Goal: Task Accomplishment & Management: Use online tool/utility

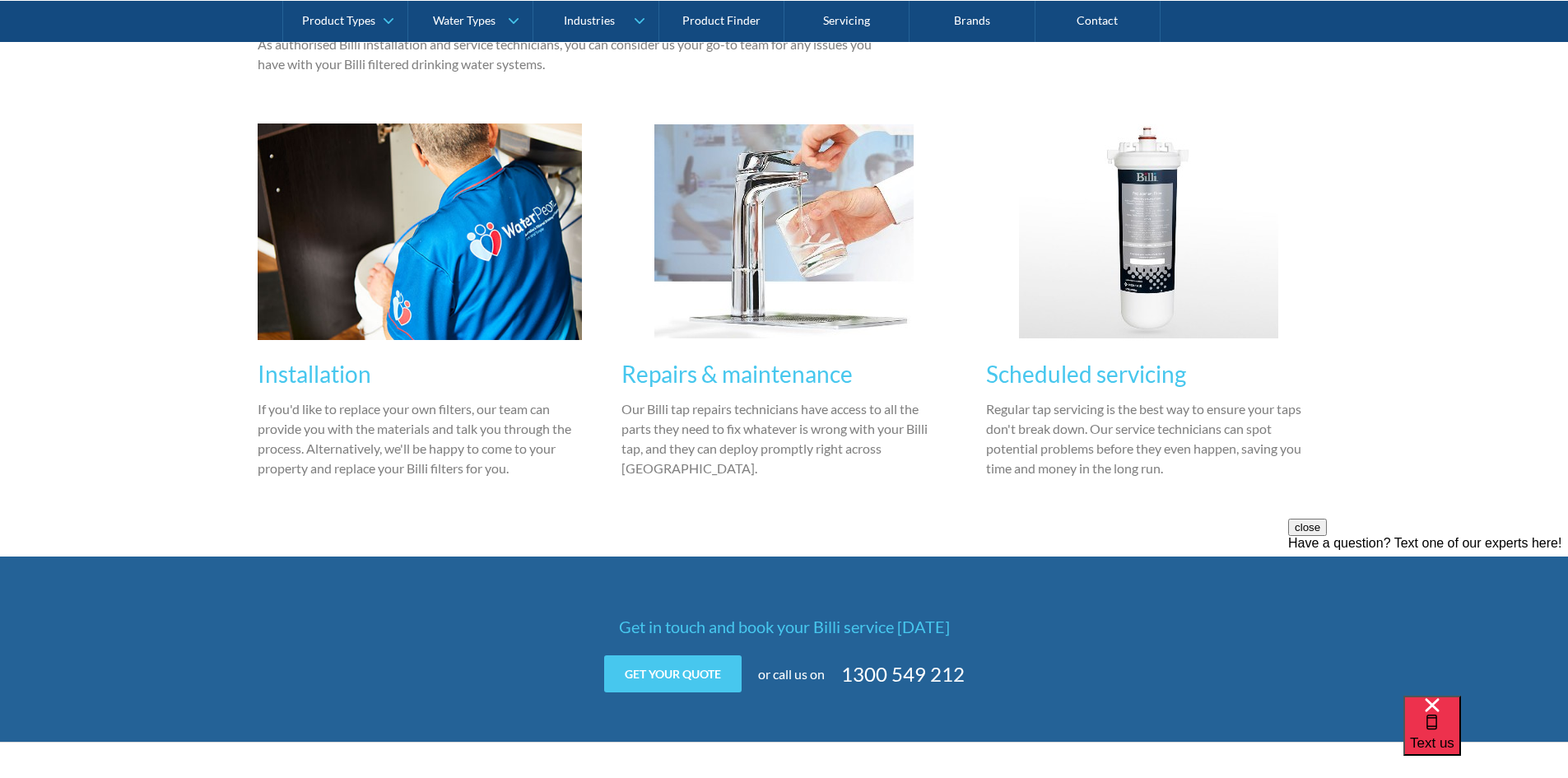
scroll to position [1482, 0]
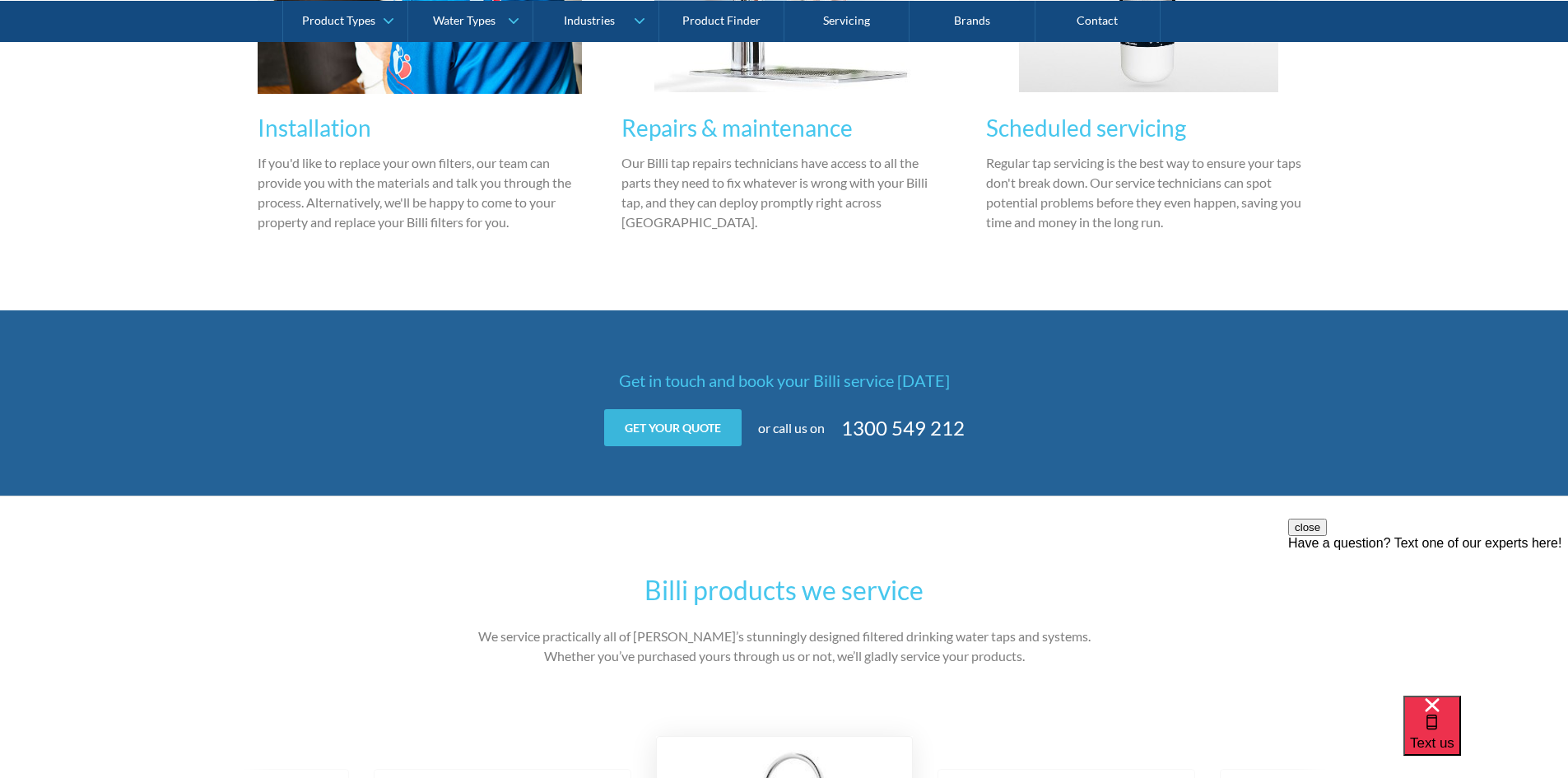
click at [650, 426] on link "Get your quote" at bounding box center [672, 427] width 137 height 37
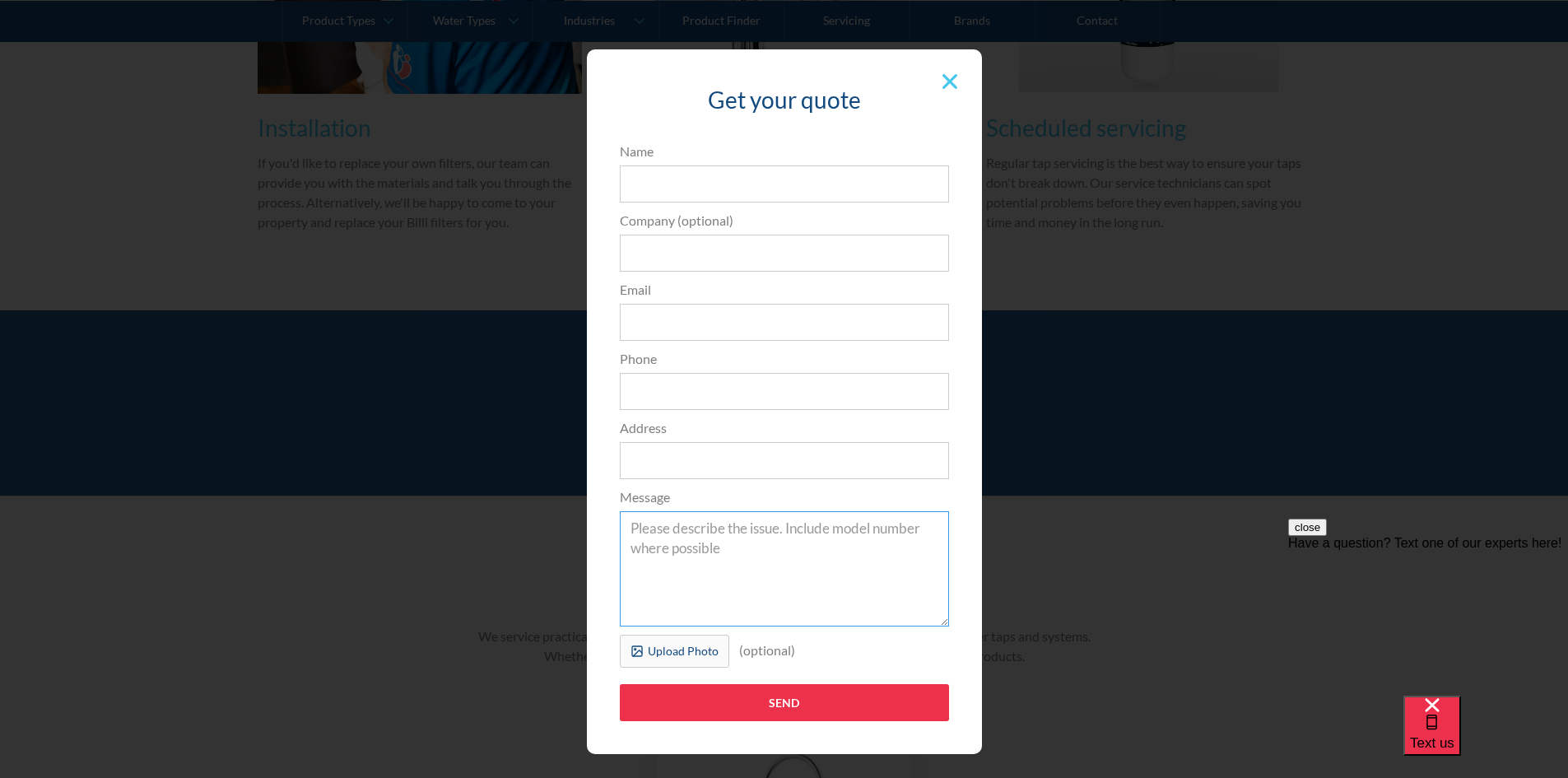
click at [781, 543] on textarea "Message" at bounding box center [784, 569] width 330 height 115
click at [943, 78] on img at bounding box center [950, 82] width 15 height 15
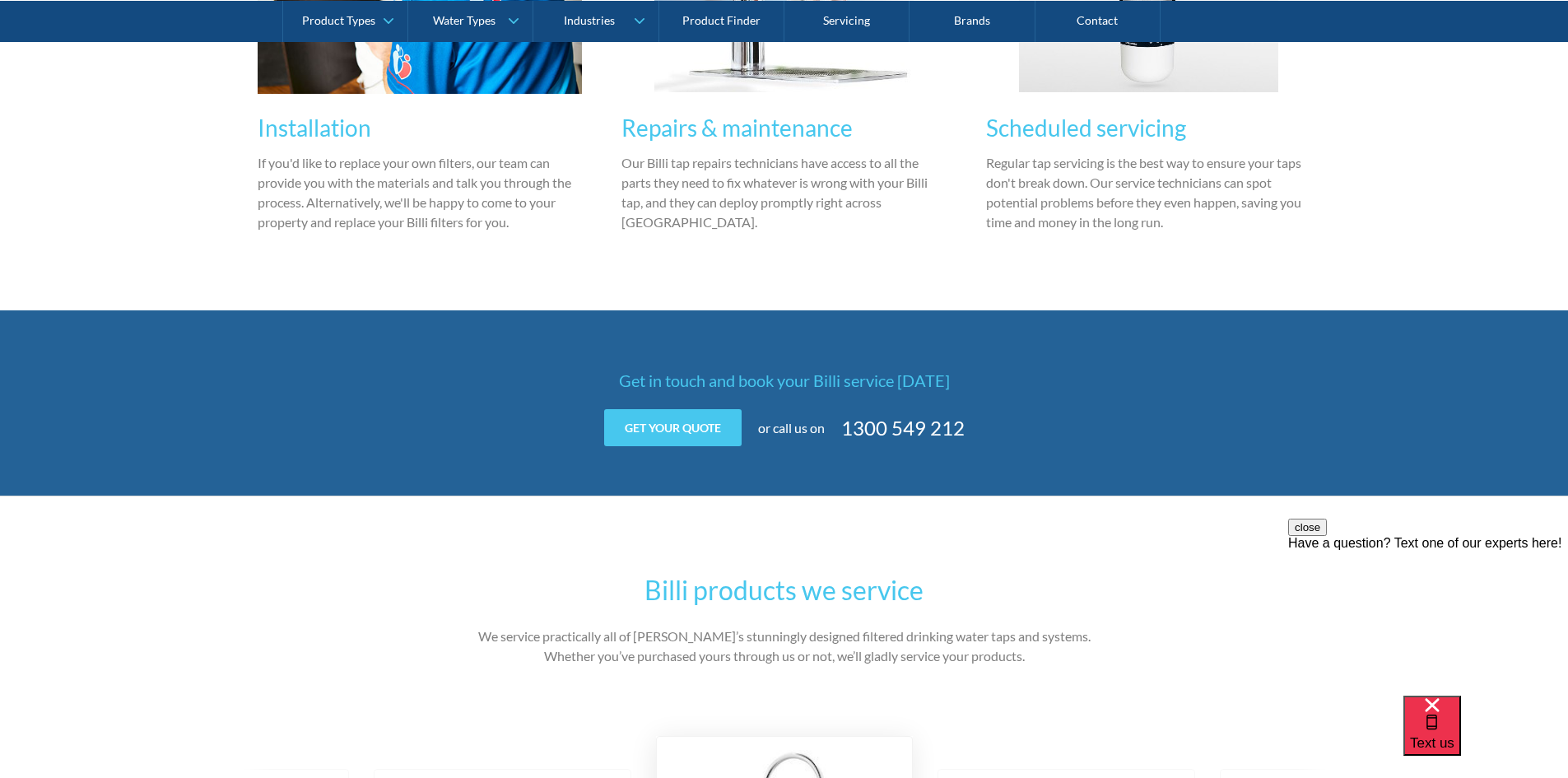
click at [1239, 455] on div "Get in touch and book your Billi service today Get your quote Get your quote Na…" at bounding box center [784, 402] width 1568 height 186
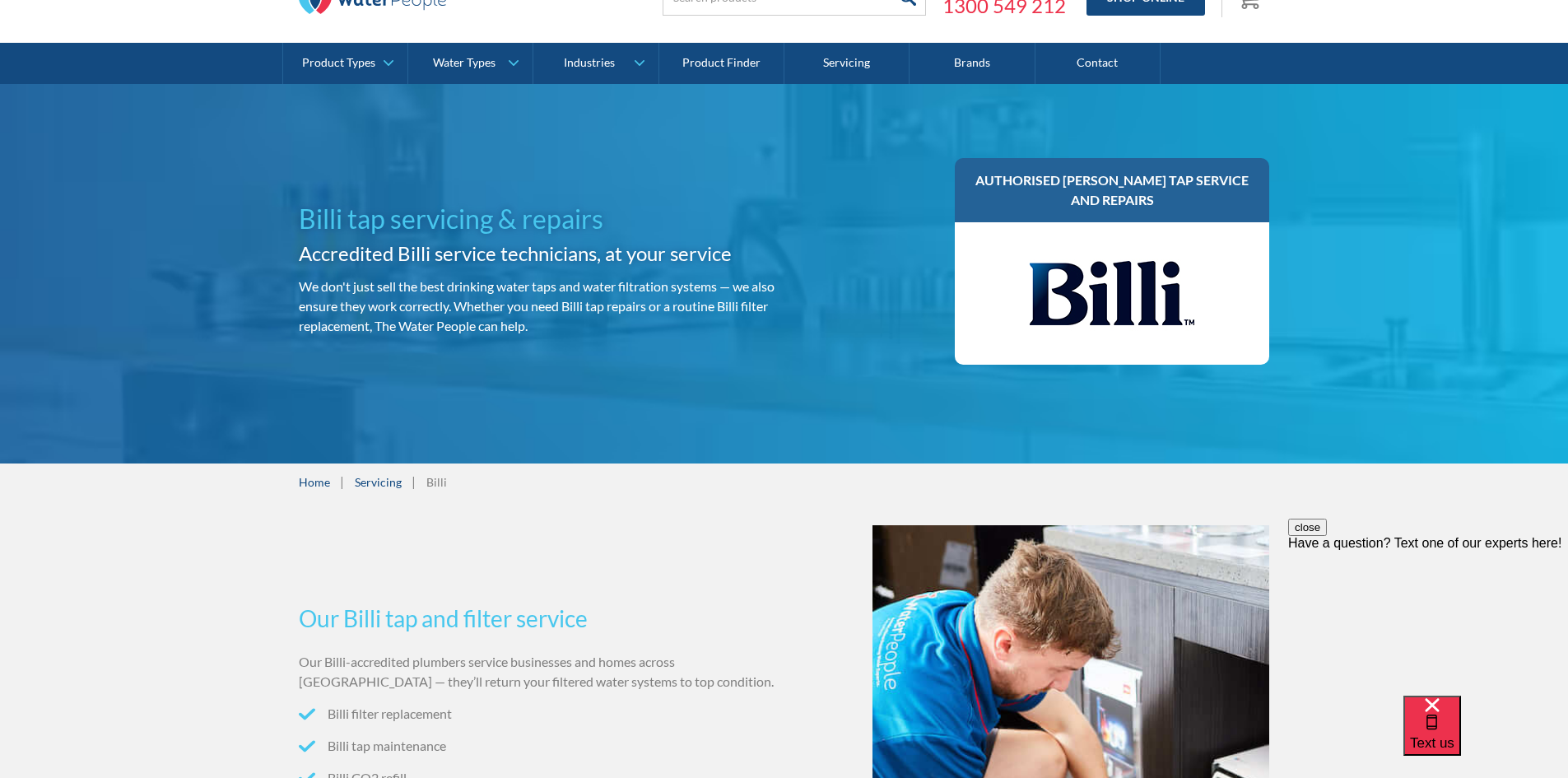
scroll to position [0, 0]
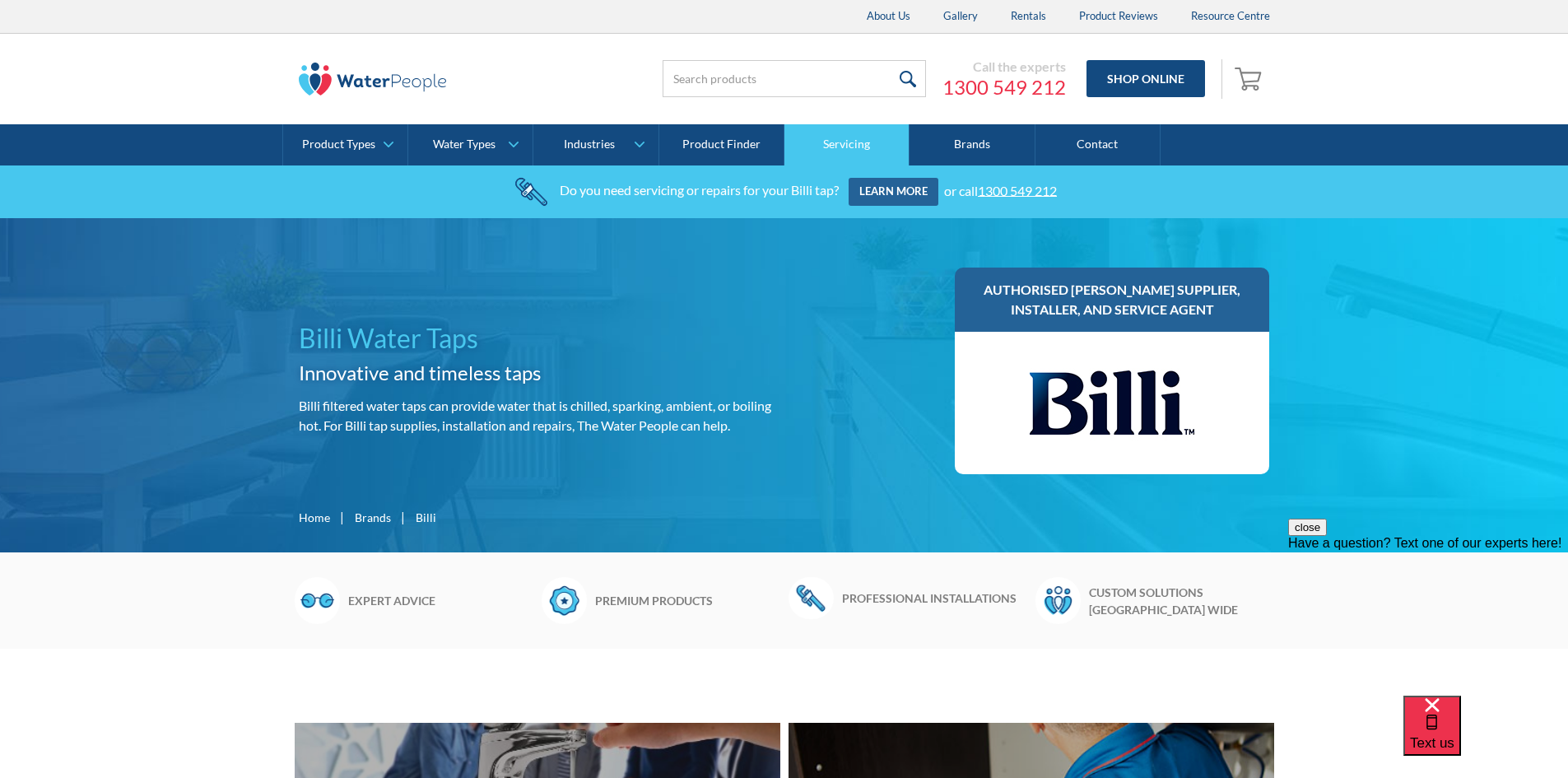
click at [876, 140] on link "Servicing" at bounding box center [847, 145] width 125 height 41
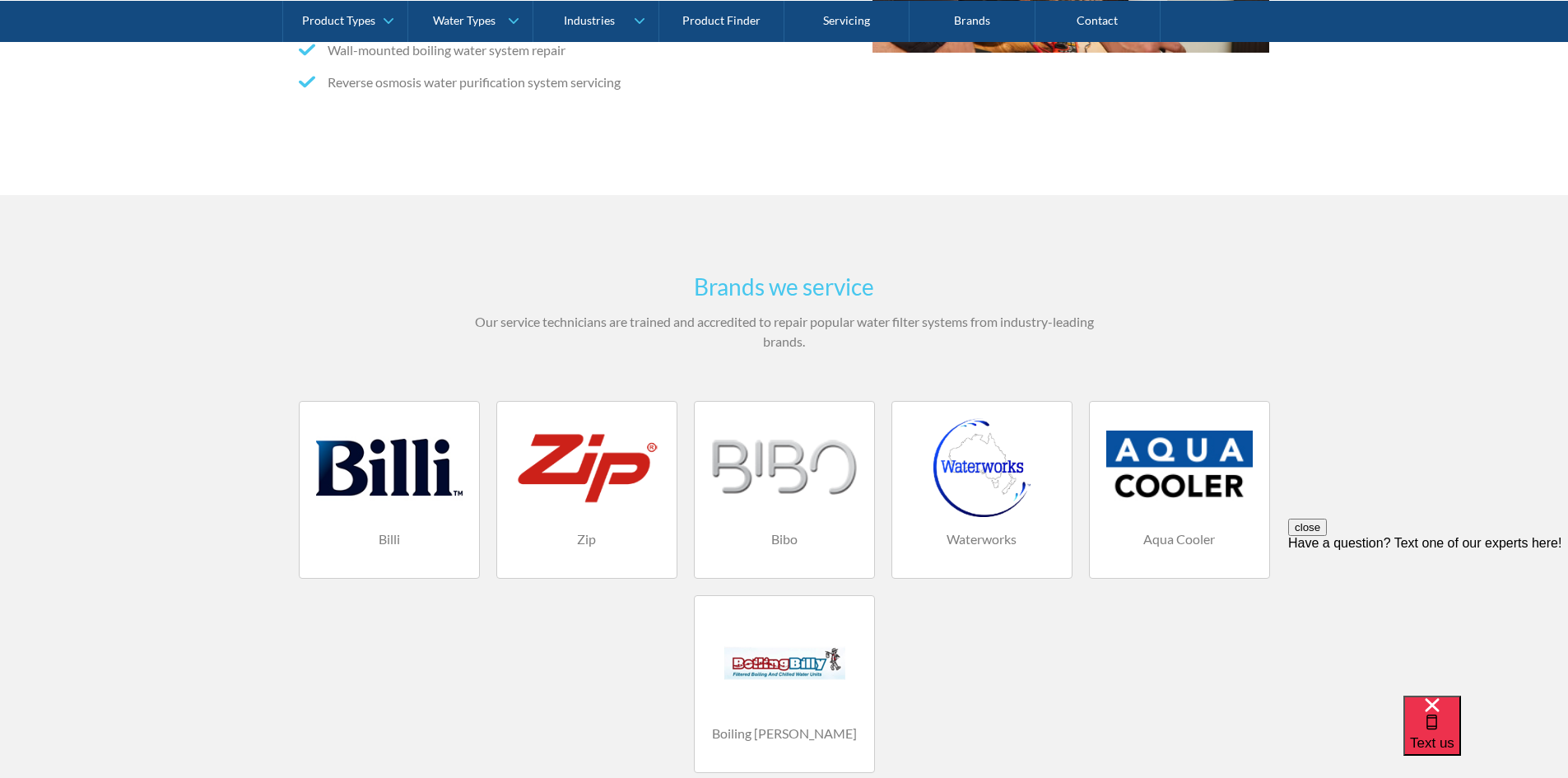
scroll to position [905, 0]
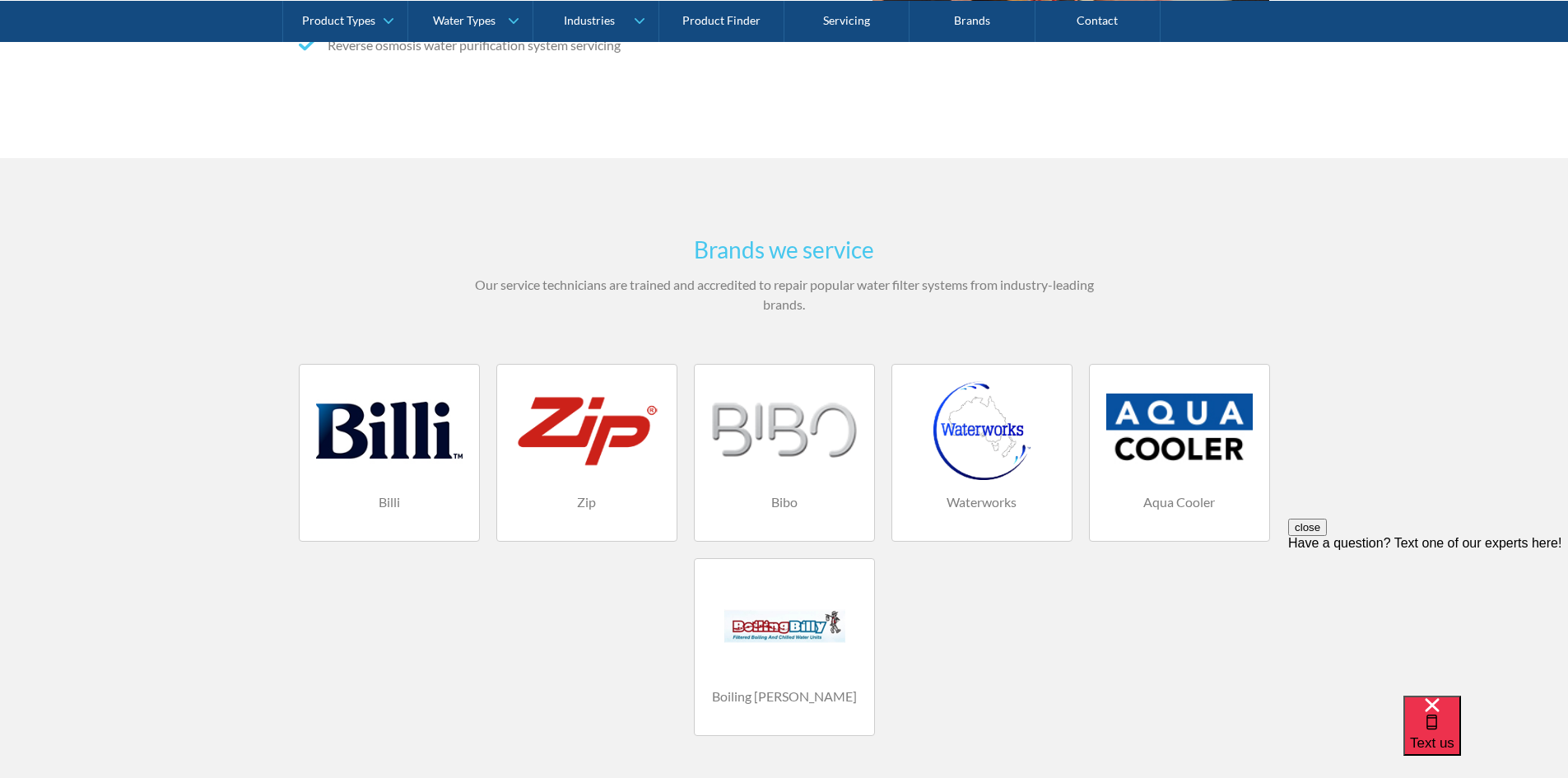
click at [379, 468] on div at bounding box center [390, 430] width 147 height 99
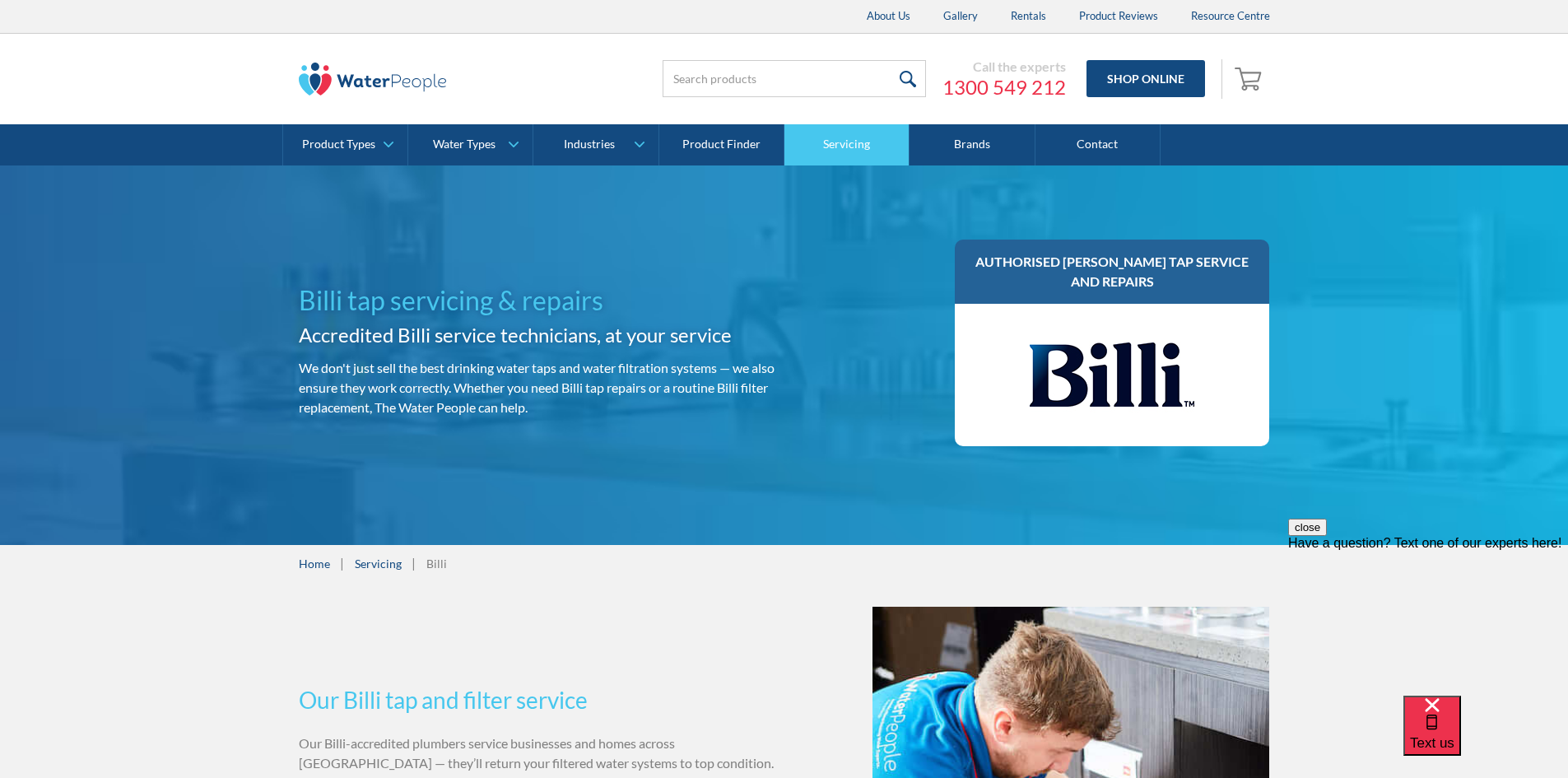
click at [832, 147] on link "Servicing" at bounding box center [847, 145] width 125 height 41
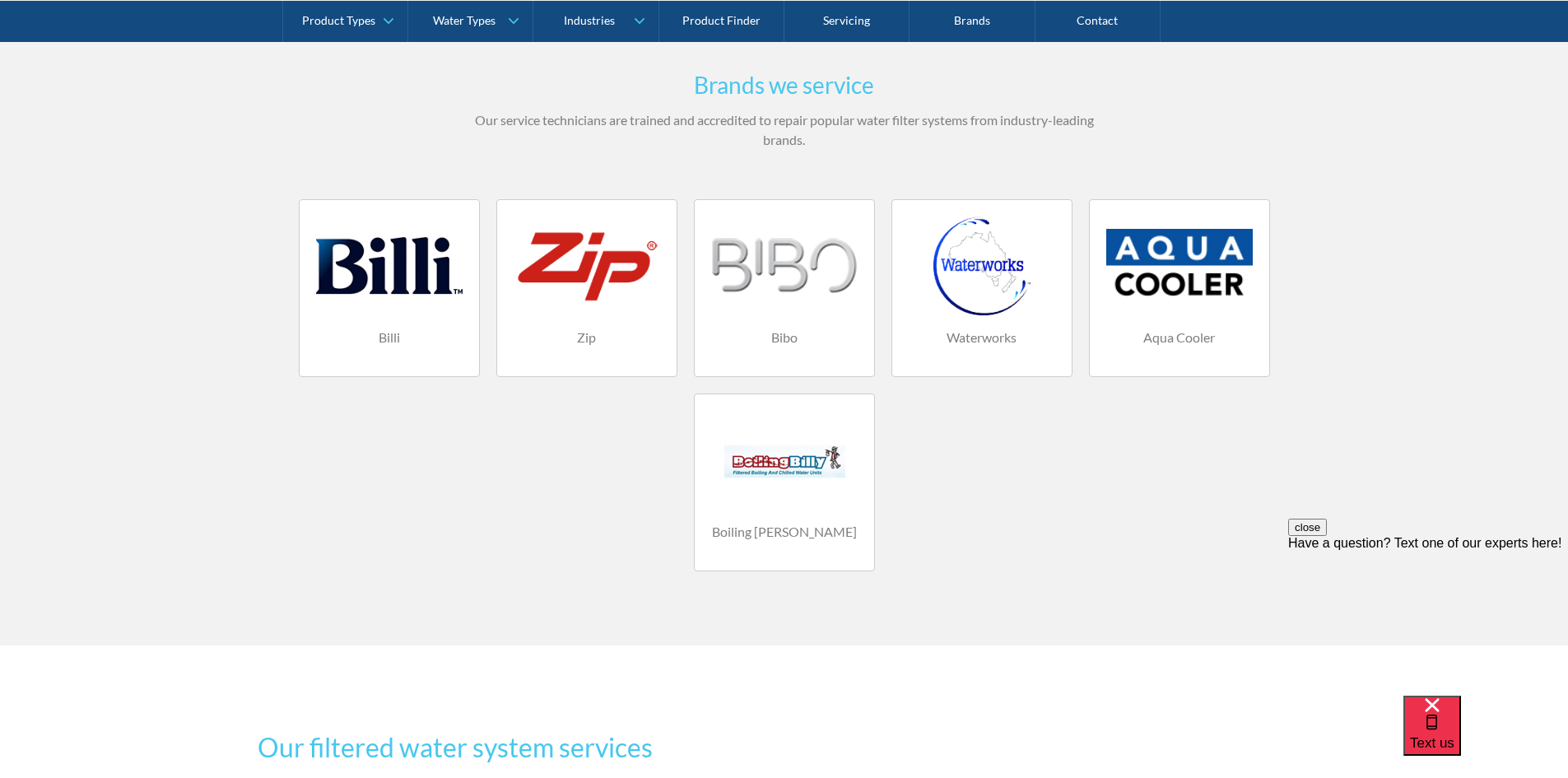
click at [1016, 551] on div "Billi Zip Bibo Waterworks Aqua Cooler Boiling [PERSON_NAME]" at bounding box center [784, 393] width 988 height 388
click at [809, 479] on div at bounding box center [784, 460] width 147 height 99
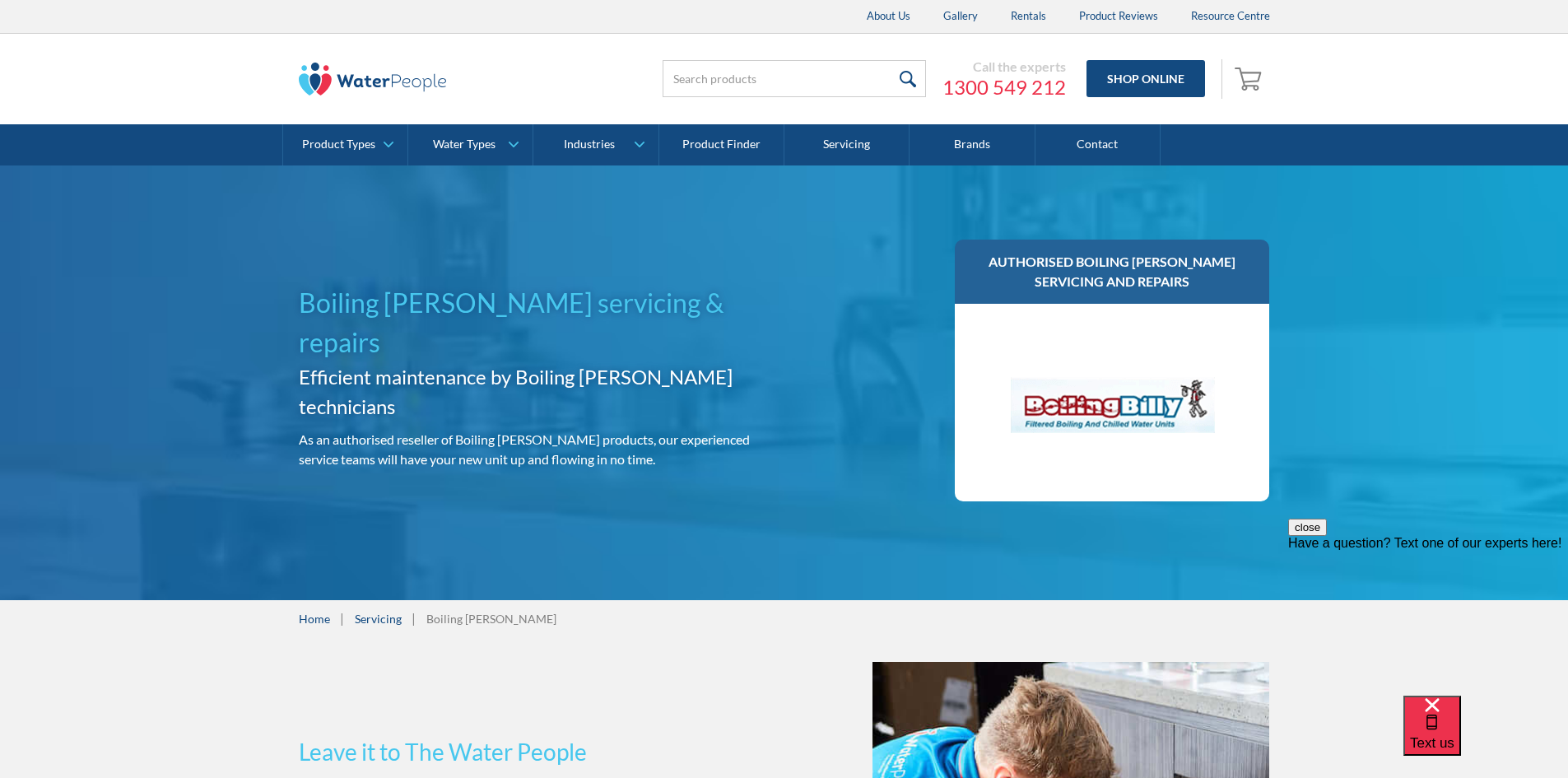
click at [1436, 503] on div "Boiling Billy servicing & repairs Efficient maintenance by Boiling Billy techni…" at bounding box center [784, 382] width 1568 height 434
click at [1455, 455] on div "Boiling Billy servicing & repairs Efficient maintenance by Boiling Billy techni…" at bounding box center [784, 382] width 1568 height 434
